Goal: Register for event/course

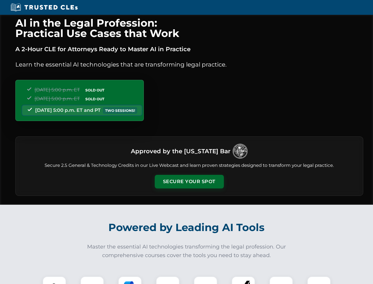
click at [189, 182] on button "Secure Your Spot" at bounding box center [189, 182] width 69 height 14
click at [54, 280] on img at bounding box center [54, 287] width 17 height 17
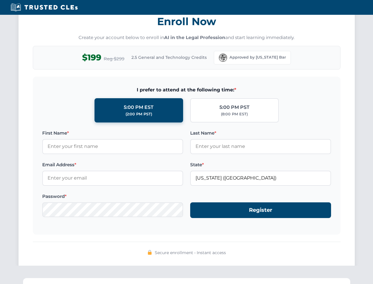
scroll to position [580, 0]
